Goal: Task Accomplishment & Management: Use online tool/utility

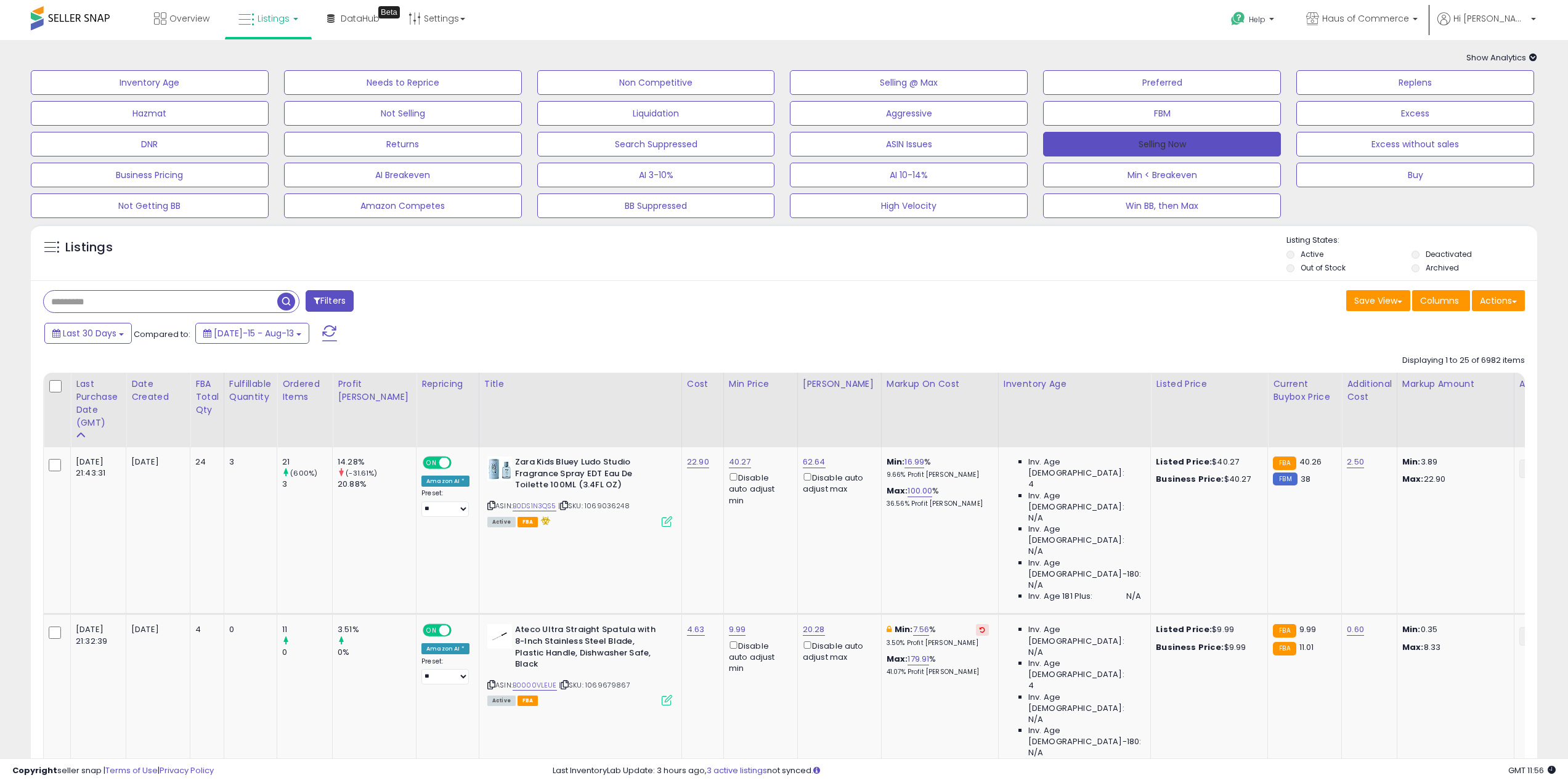
click at [1128, 140] on button "Selling Now" at bounding box center [1162, 144] width 238 height 24
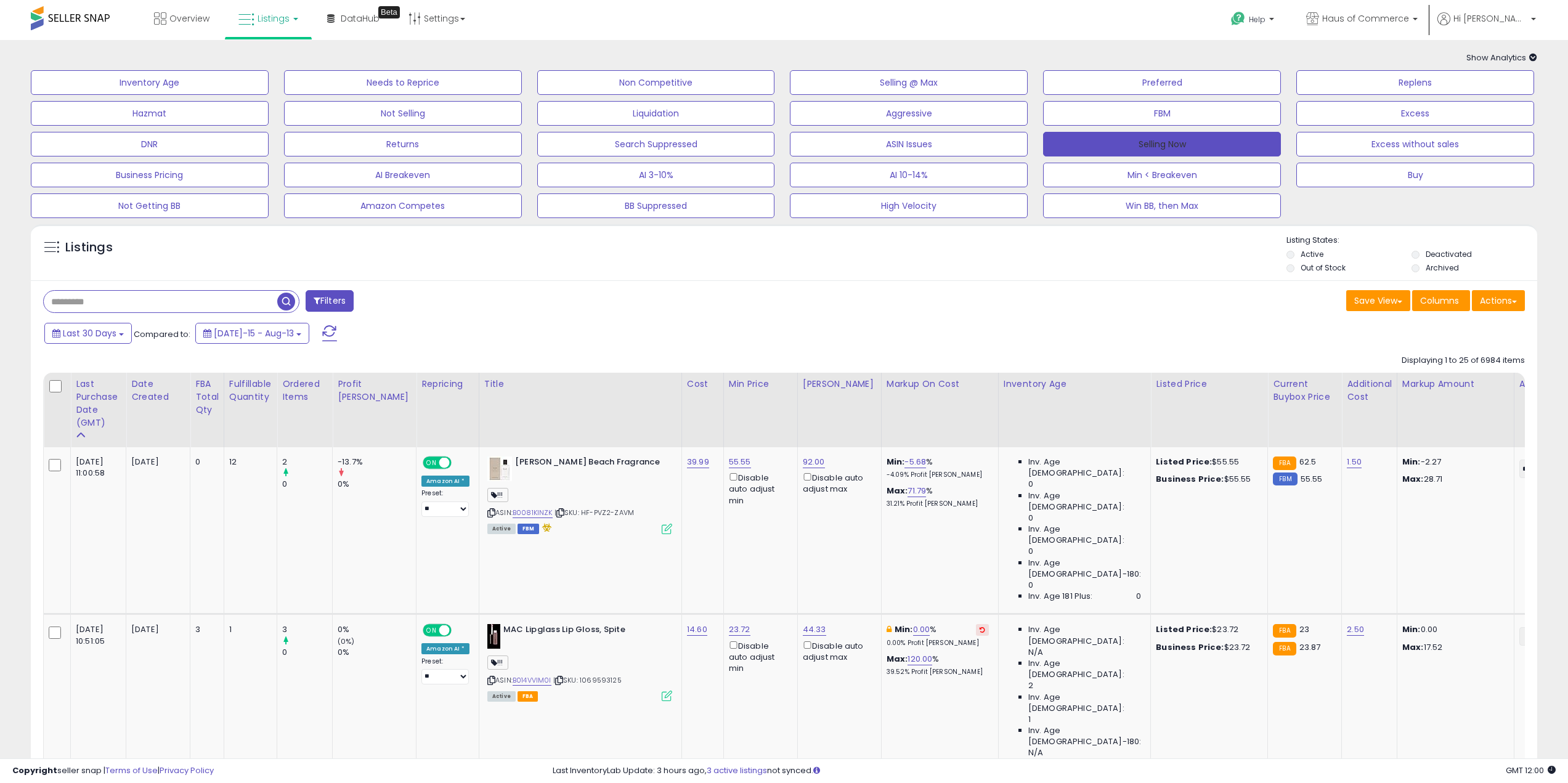
click at [1211, 144] on button "Selling Now" at bounding box center [1162, 144] width 238 height 24
click at [200, 19] on span "Overview" at bounding box center [189, 18] width 40 height 12
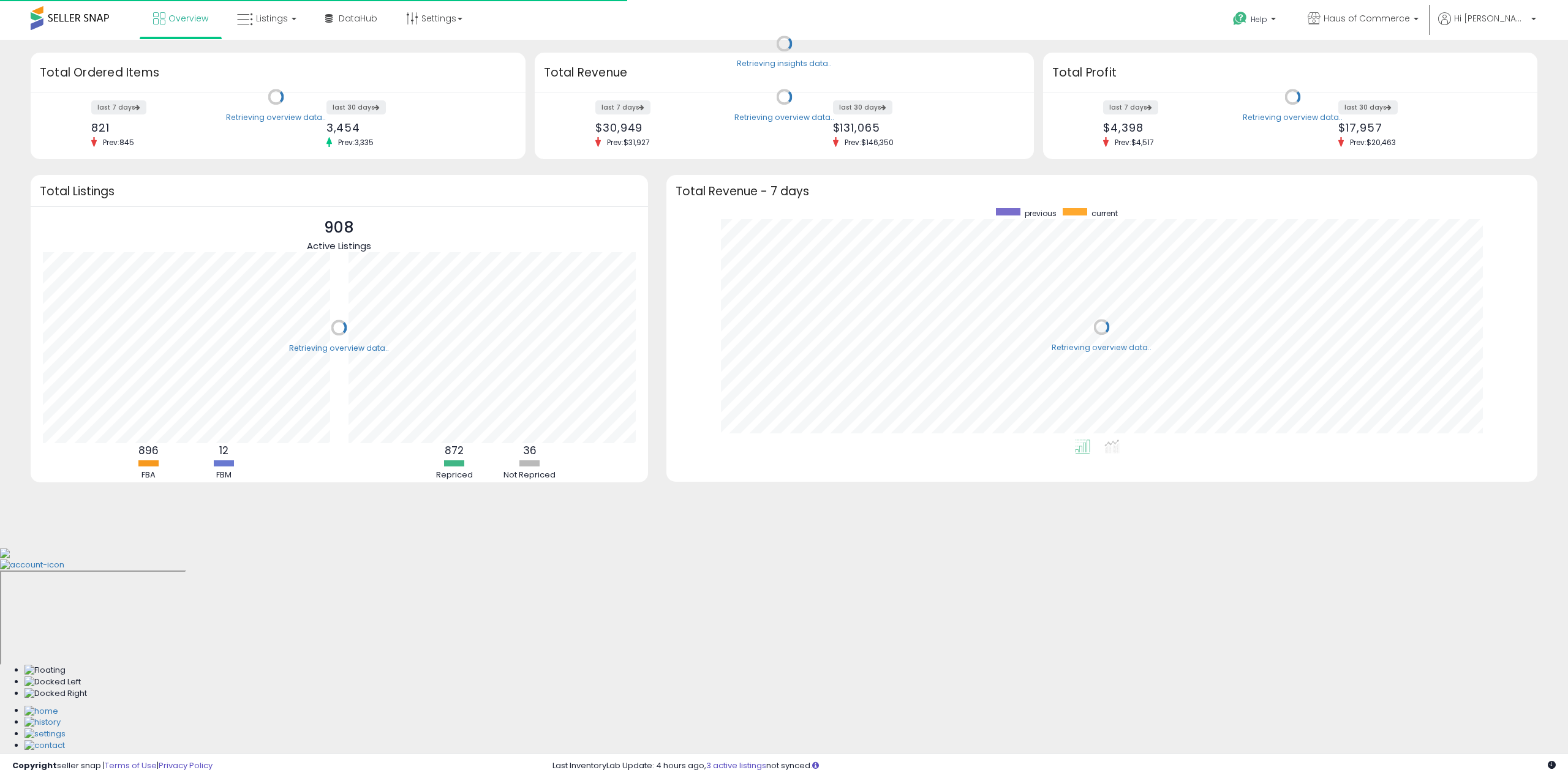
scroll to position [231, 846]
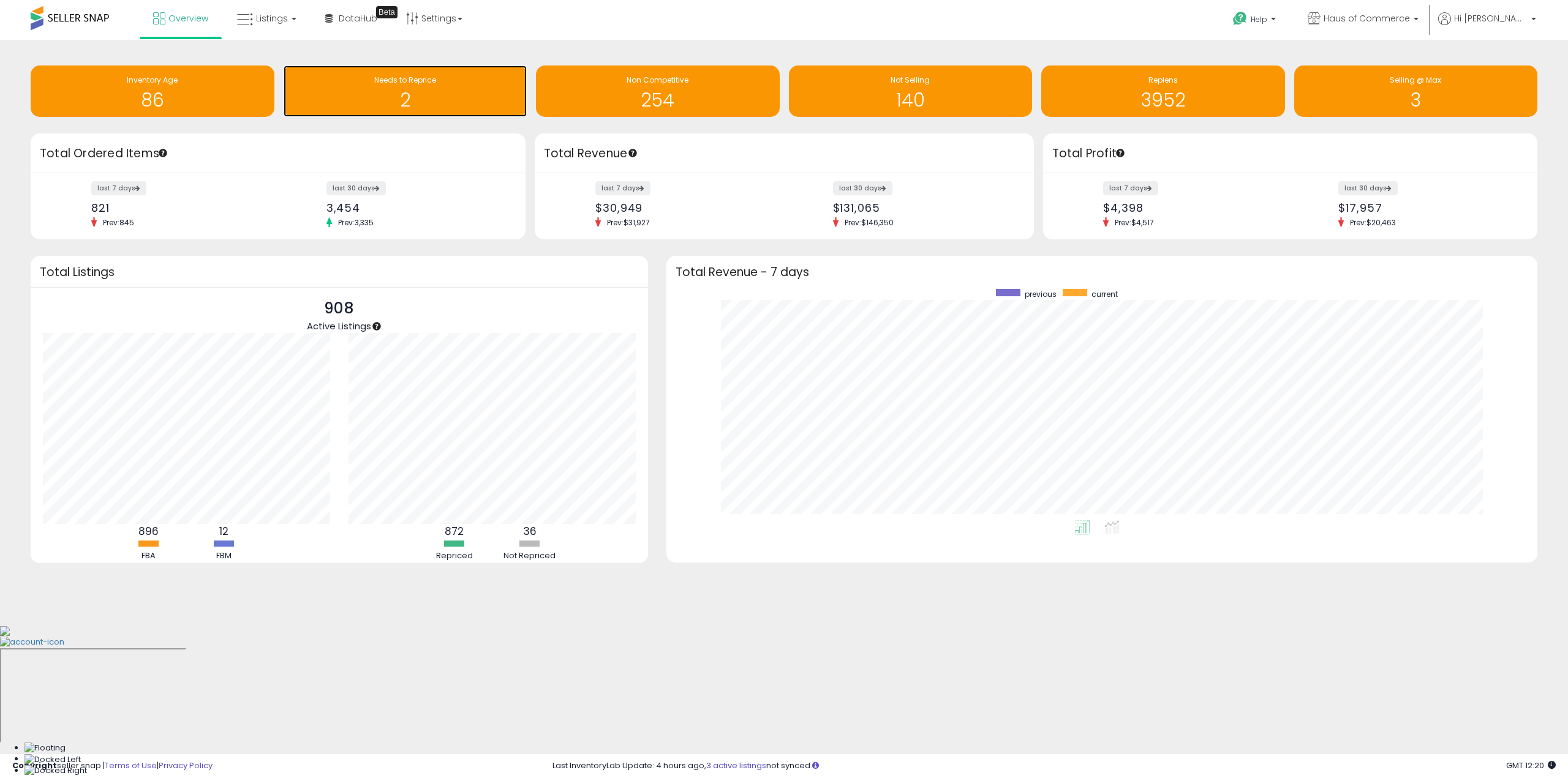
click at [380, 89] on div "2" at bounding box center [405, 92] width 231 height 35
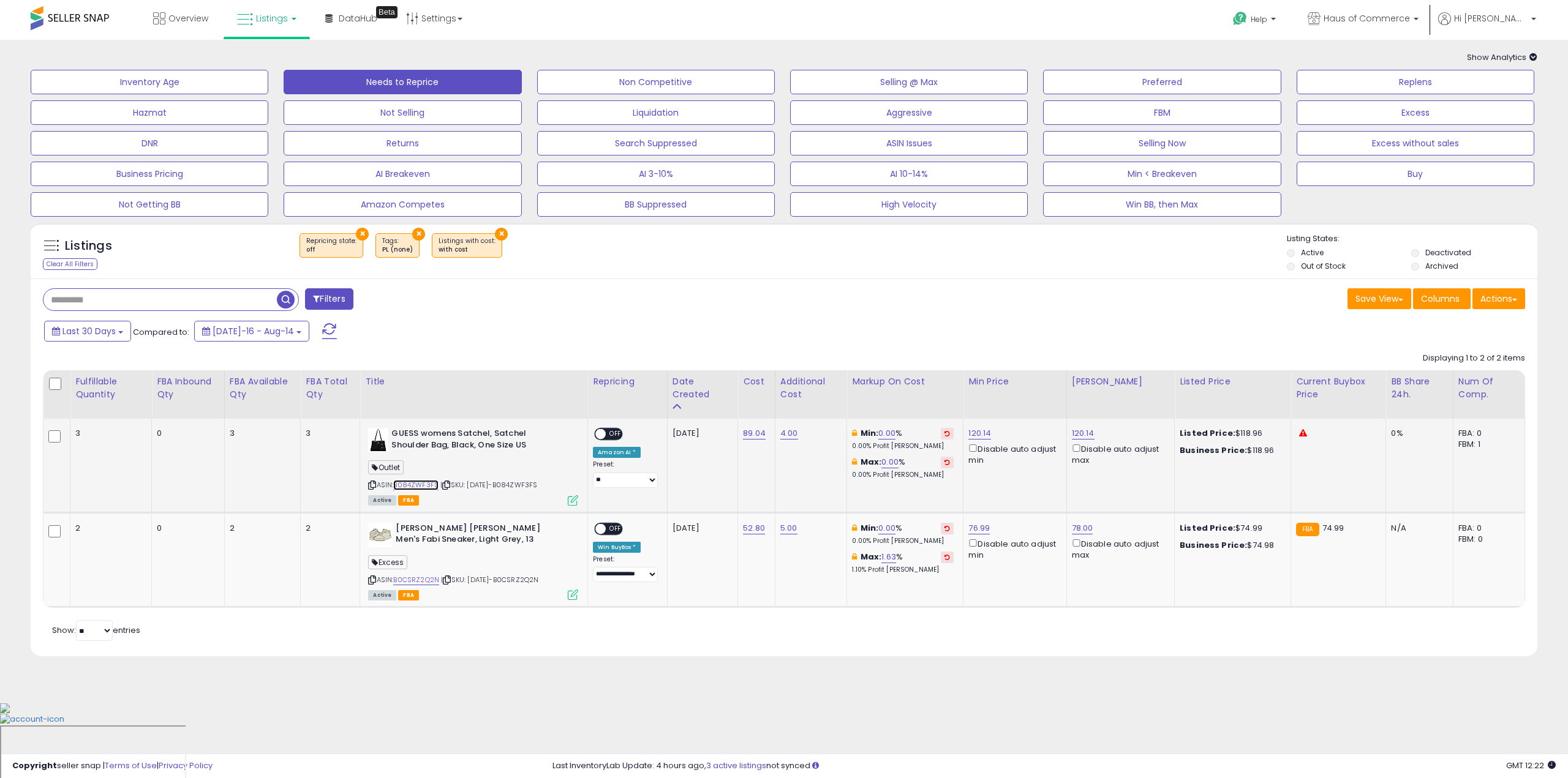
click at [429, 483] on link "B084ZWF3FS" at bounding box center [415, 485] width 46 height 10
click at [1146, 144] on button "Selling Now" at bounding box center [1162, 143] width 238 height 24
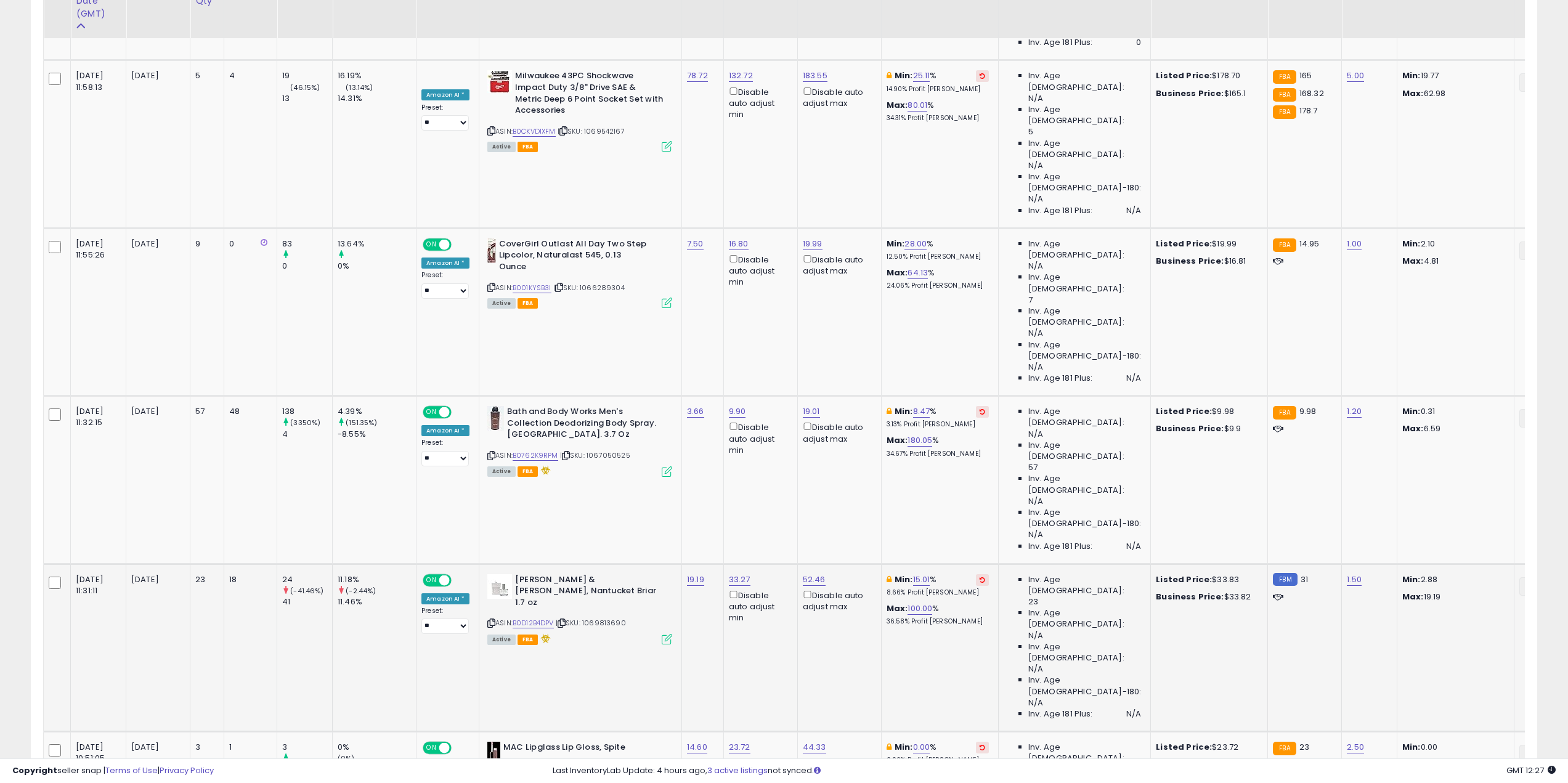
scroll to position [554, 0]
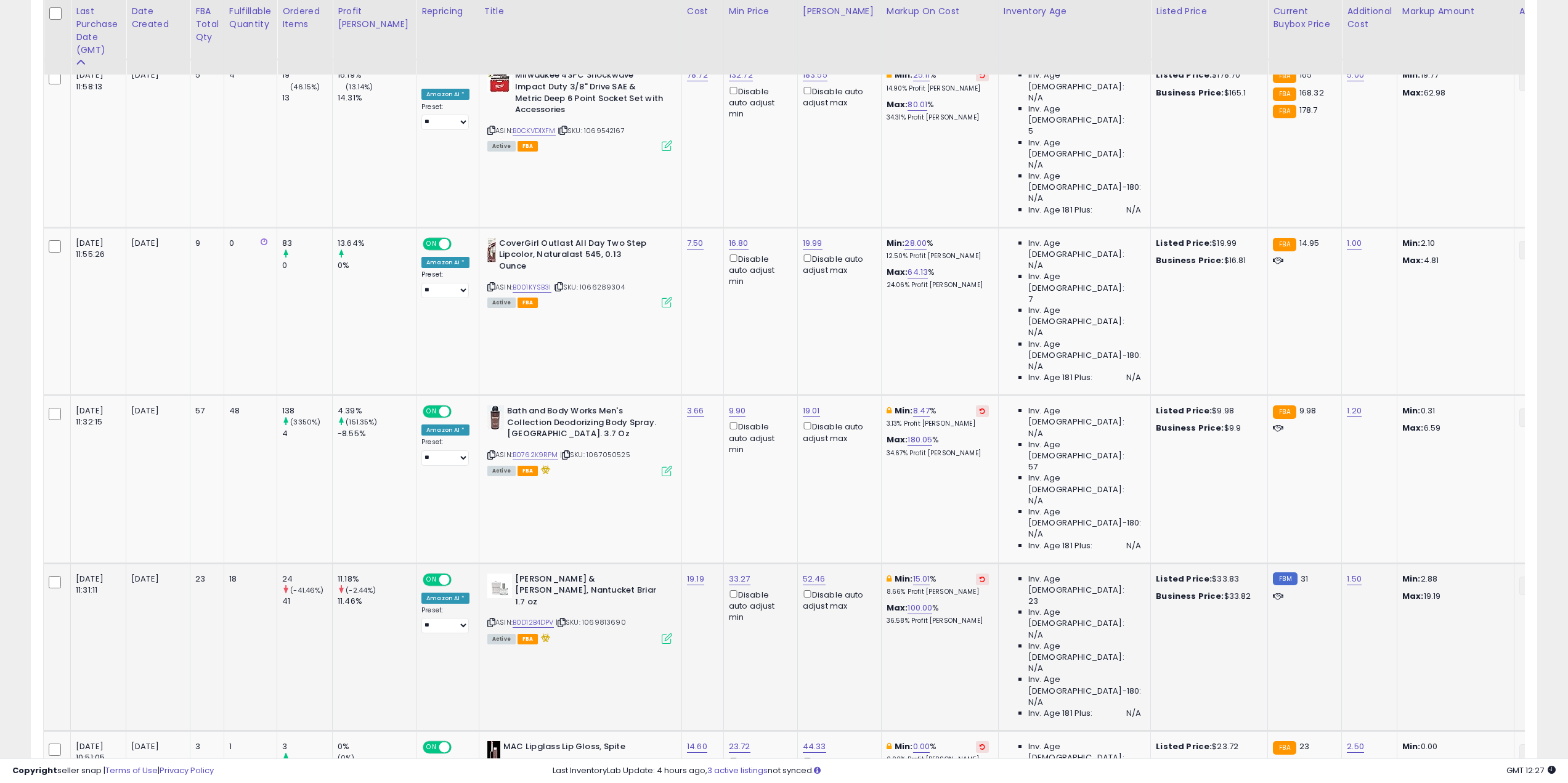
click at [976, 574] on button at bounding box center [982, 579] width 13 height 12
click at [521, 618] on link "B0D12B4DPV" at bounding box center [534, 622] width 41 height 10
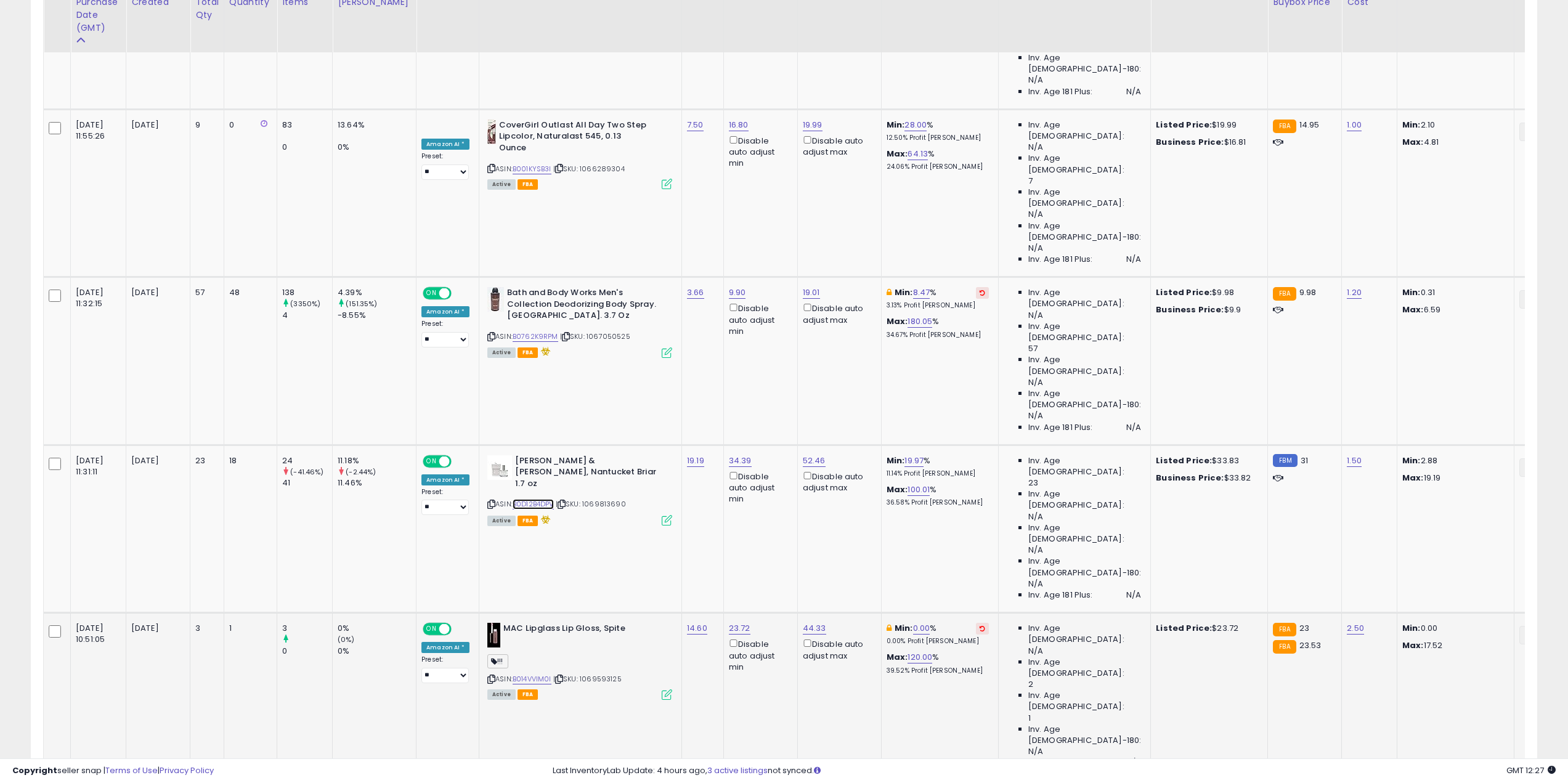
scroll to position [677, 0]
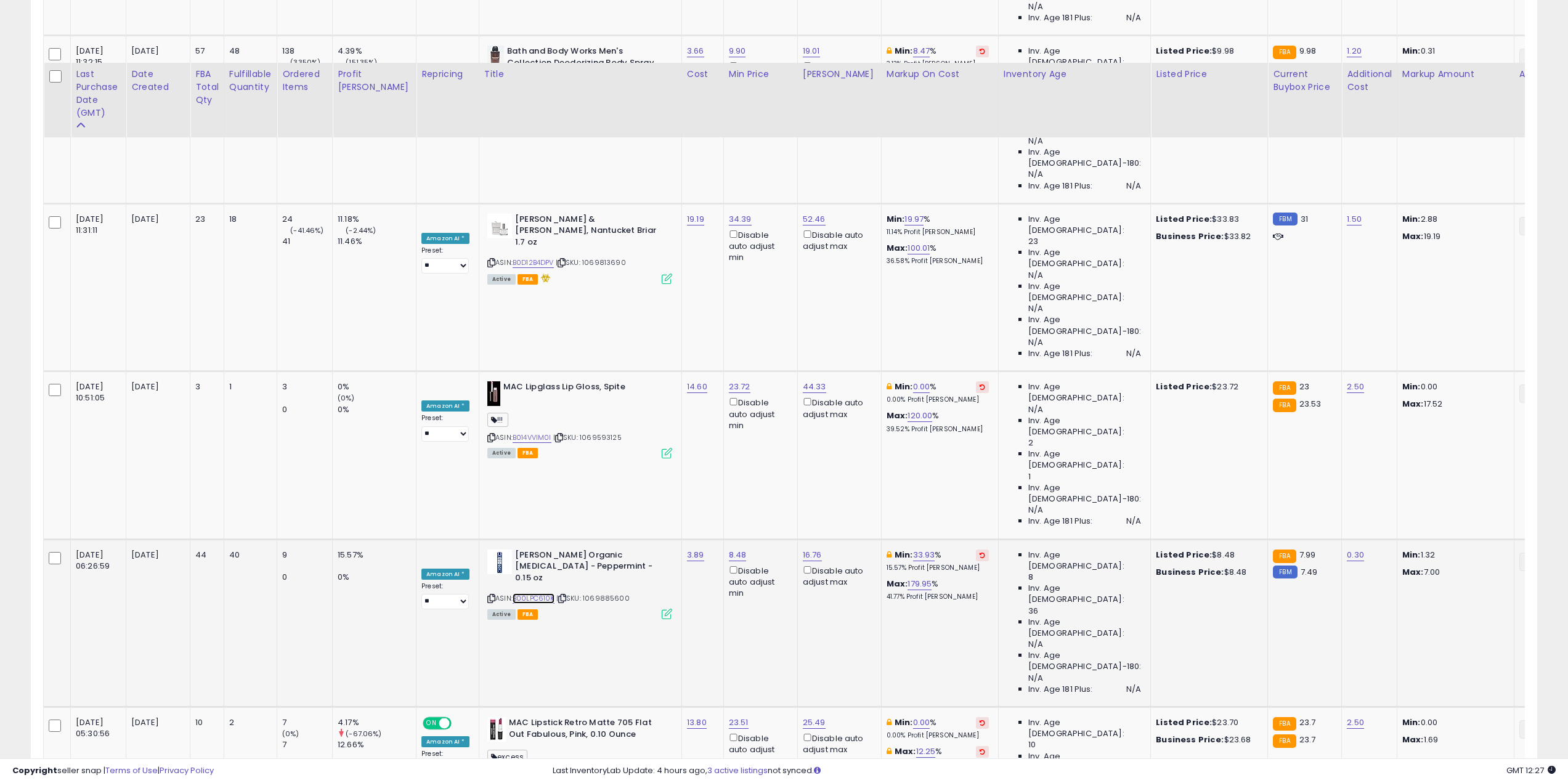
scroll to position [986, 0]
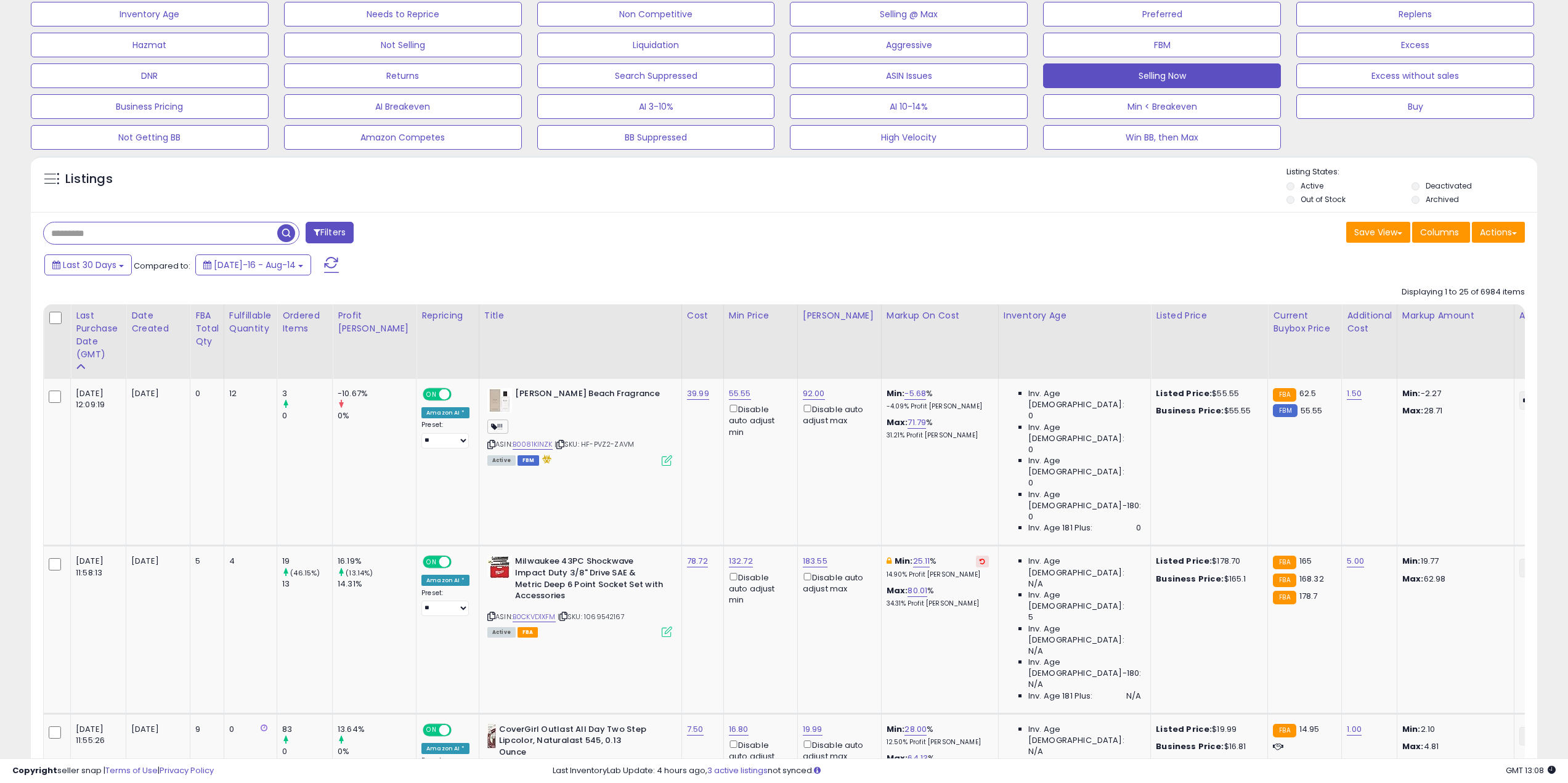
scroll to position [62, 0]
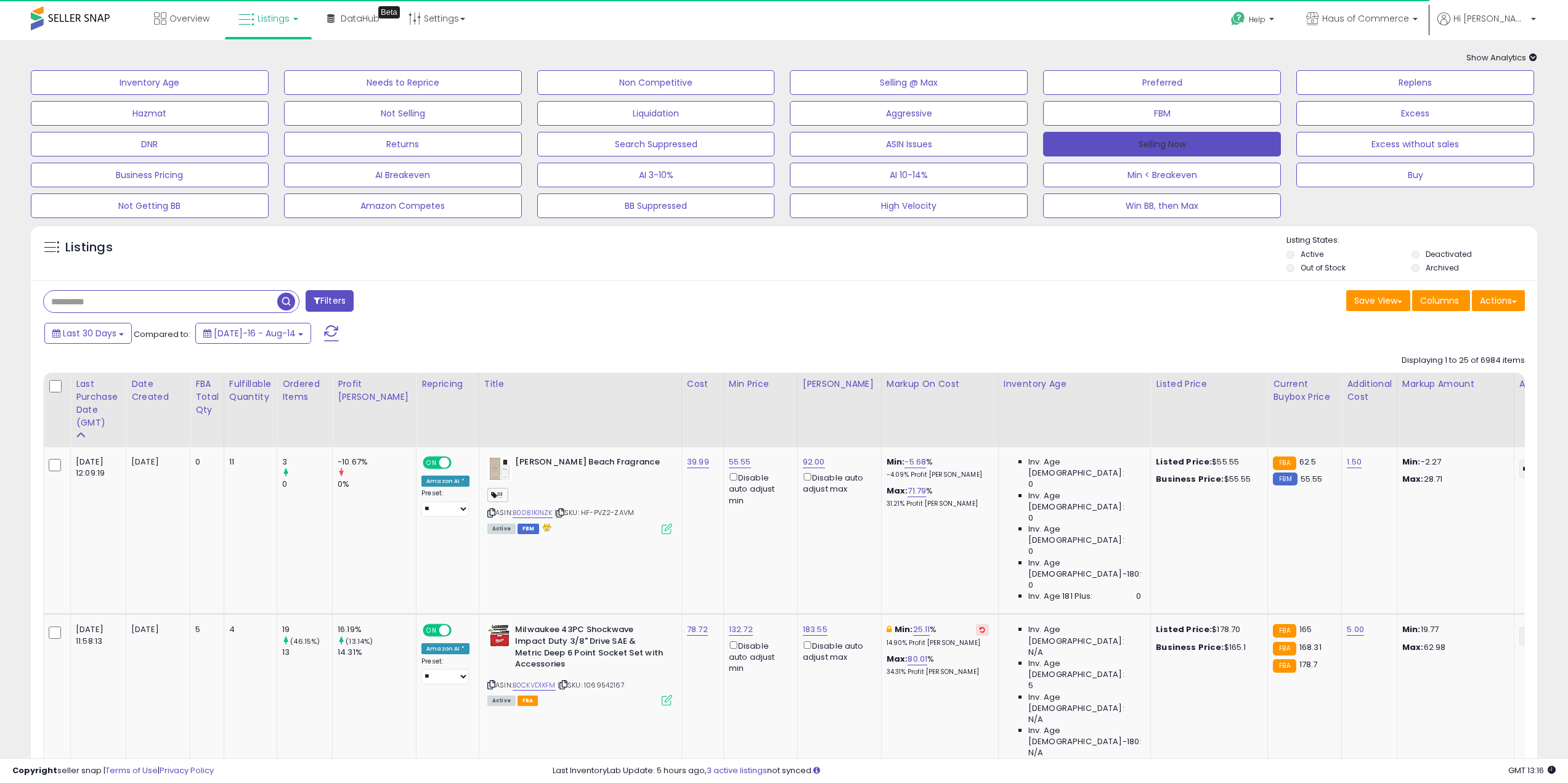
drag, startPoint x: 1215, startPoint y: 140, endPoint x: 1084, endPoint y: 228, distance: 157.8
click at [1215, 140] on button "Selling Now" at bounding box center [1162, 144] width 238 height 24
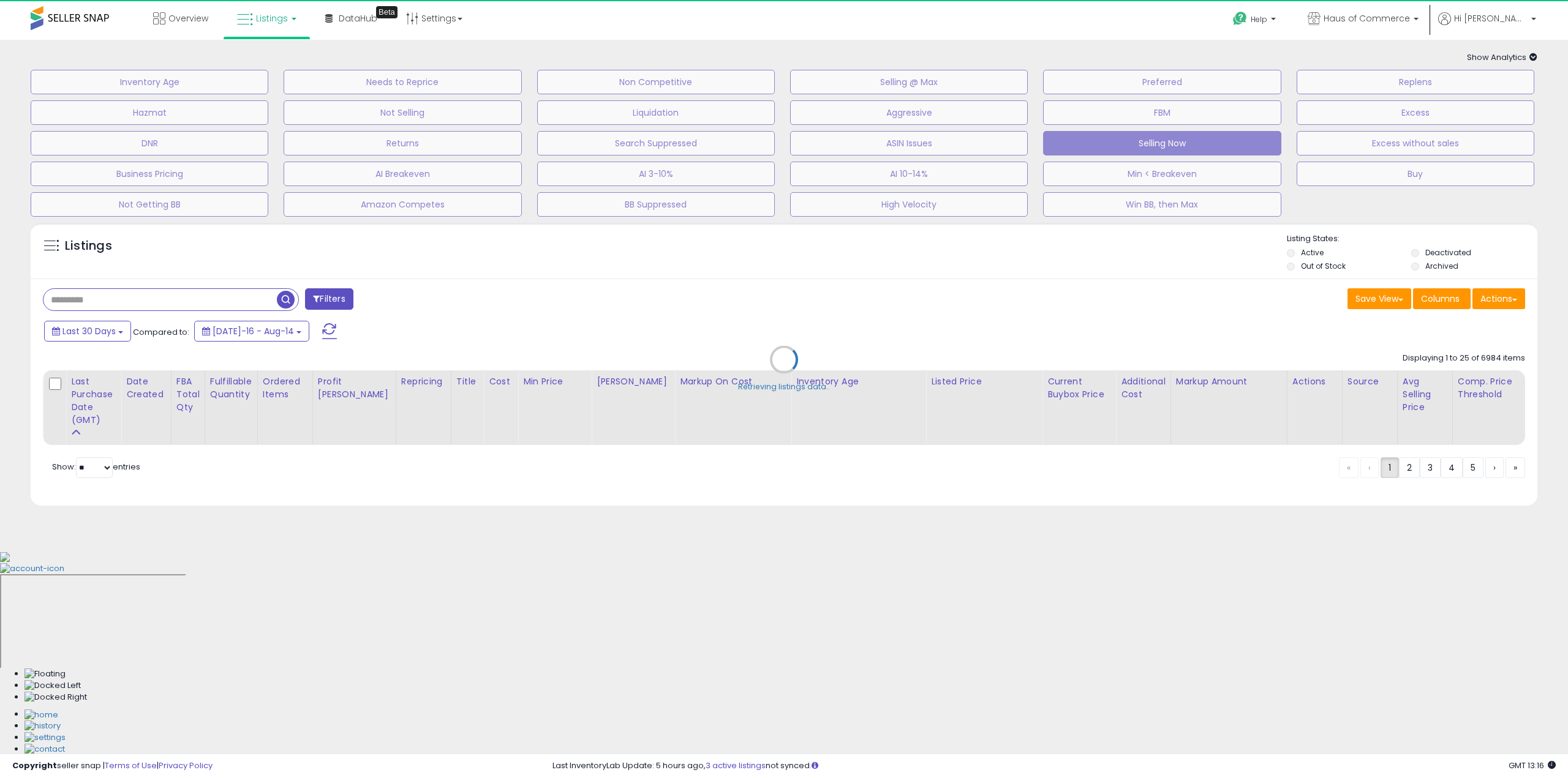
click at [1103, 292] on div "Retrieving listings data.." at bounding box center [784, 369] width 1525 height 305
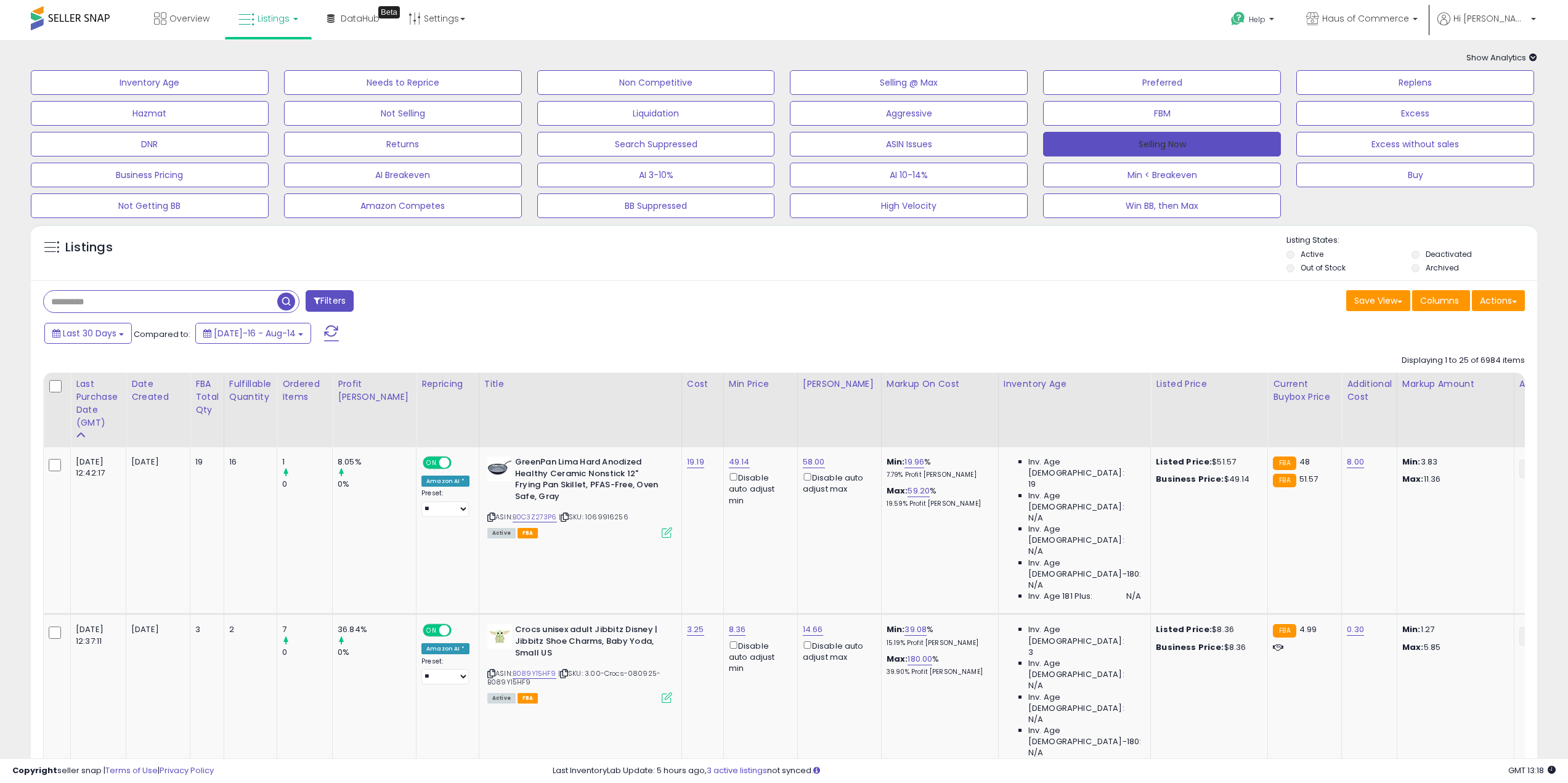
drag, startPoint x: 1191, startPoint y: 138, endPoint x: 1176, endPoint y: 152, distance: 20.5
click at [1191, 138] on button "Selling Now" at bounding box center [1162, 144] width 238 height 24
